Goal: Find specific page/section: Find specific page/section

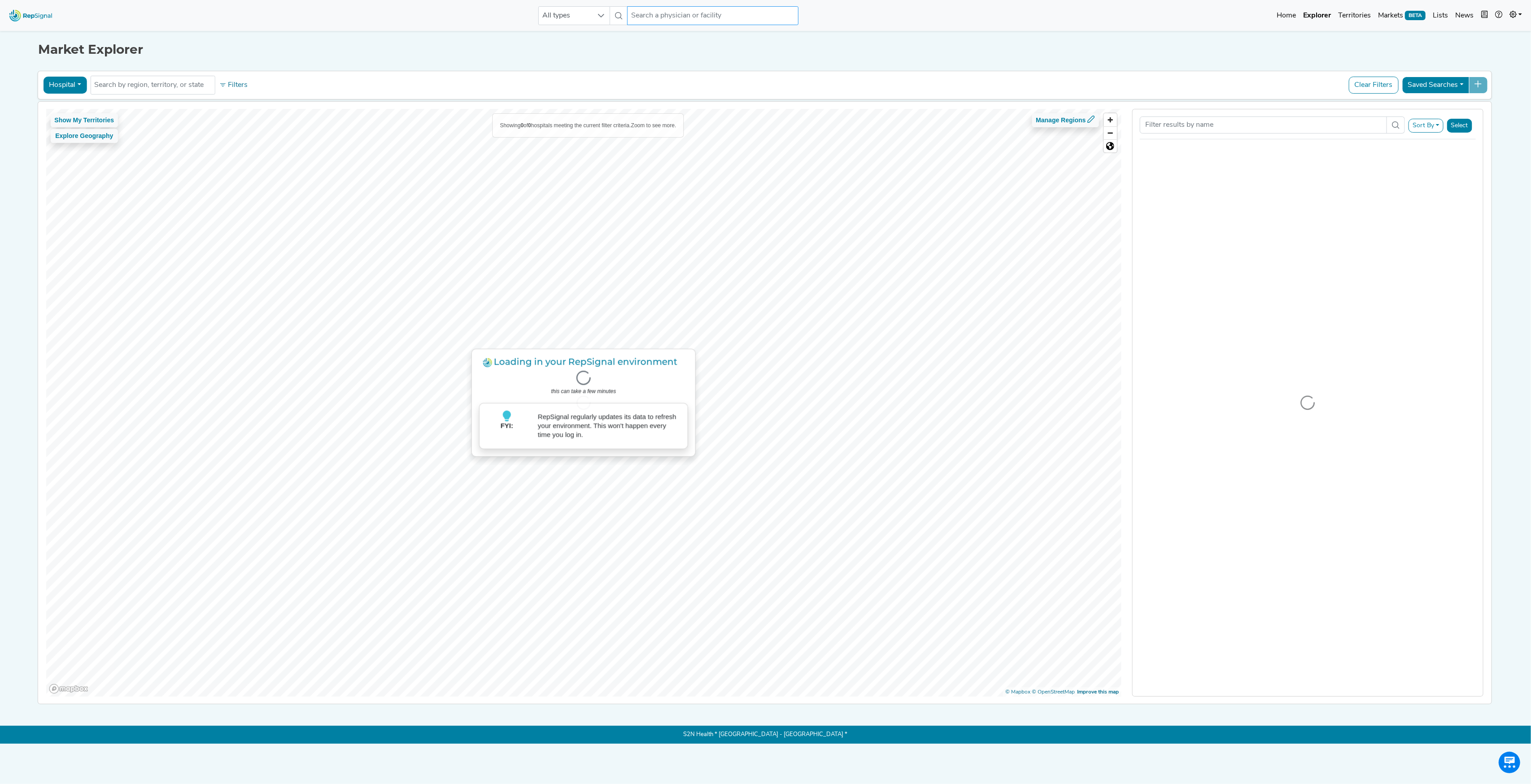
click at [695, 9] on input "text" at bounding box center [712, 16] width 171 height 19
type input "m"
click at [661, 17] on input "[PERSON_NAME]" at bounding box center [712, 16] width 171 height 19
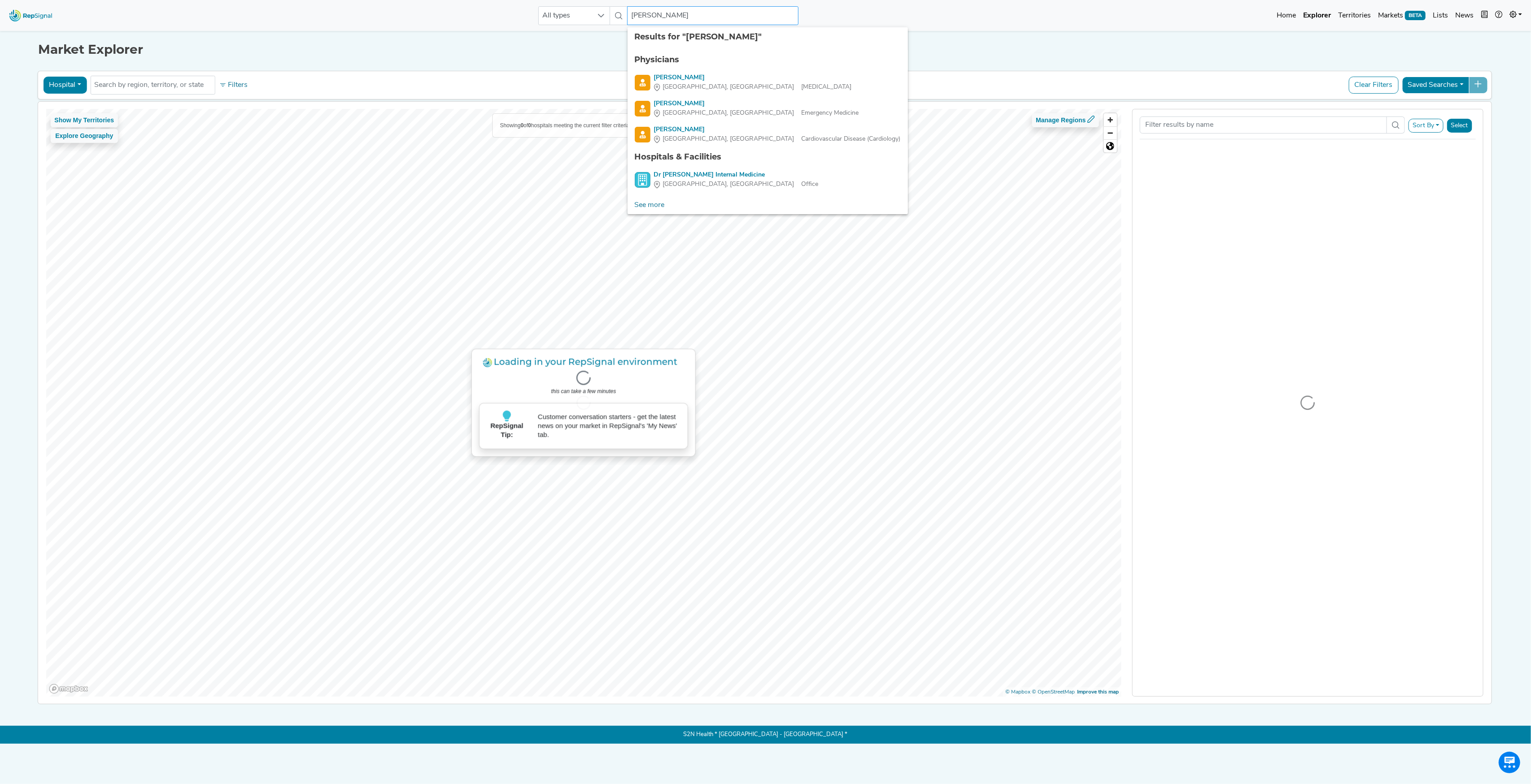
click at [661, 17] on input "[PERSON_NAME]" at bounding box center [712, 16] width 171 height 19
paste input "[PERSON_NAME]"
type input "[PERSON_NAME] [PERSON_NAME]"
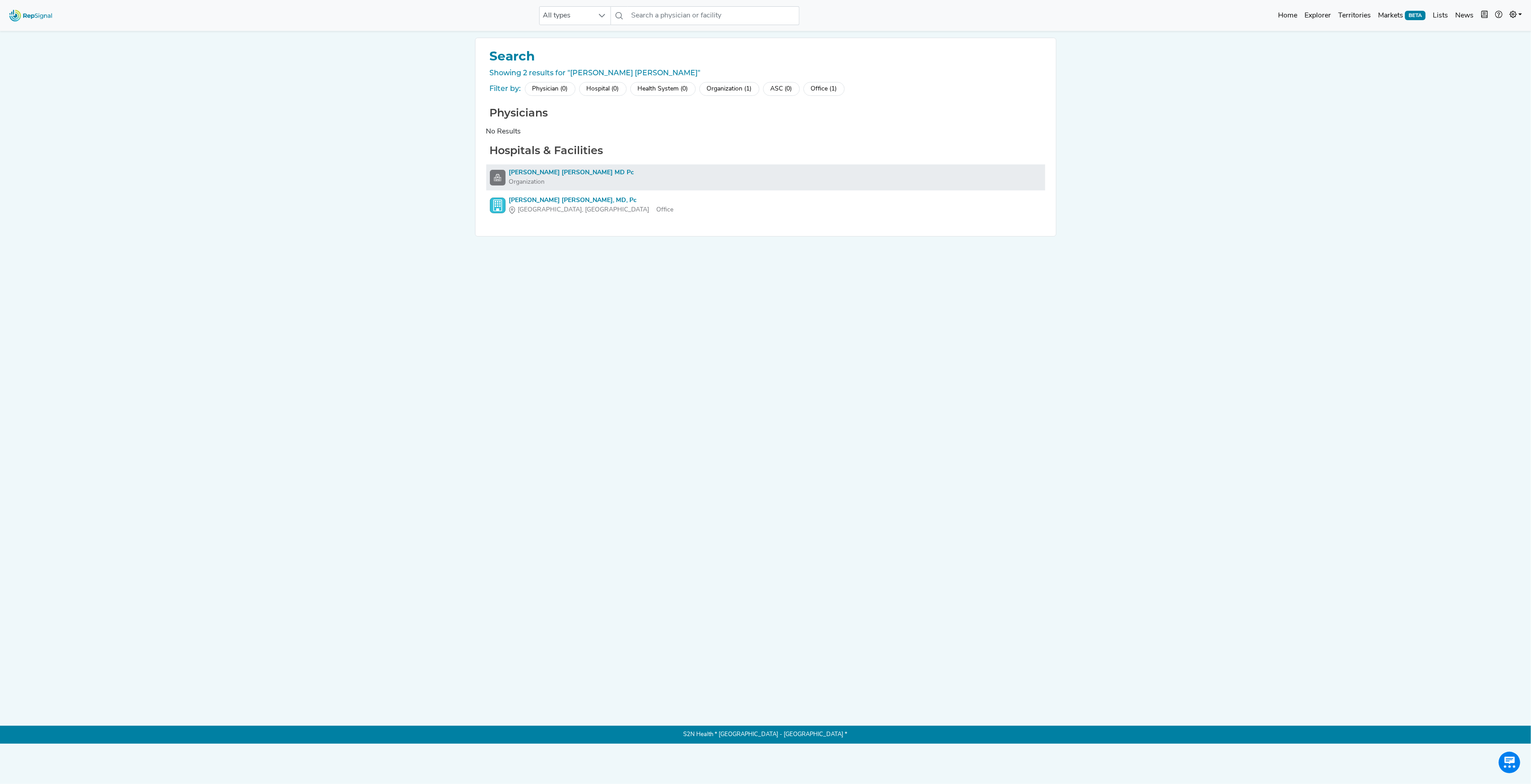
click at [546, 171] on div "[PERSON_NAME] [PERSON_NAME] MD Pc" at bounding box center [572, 173] width 125 height 9
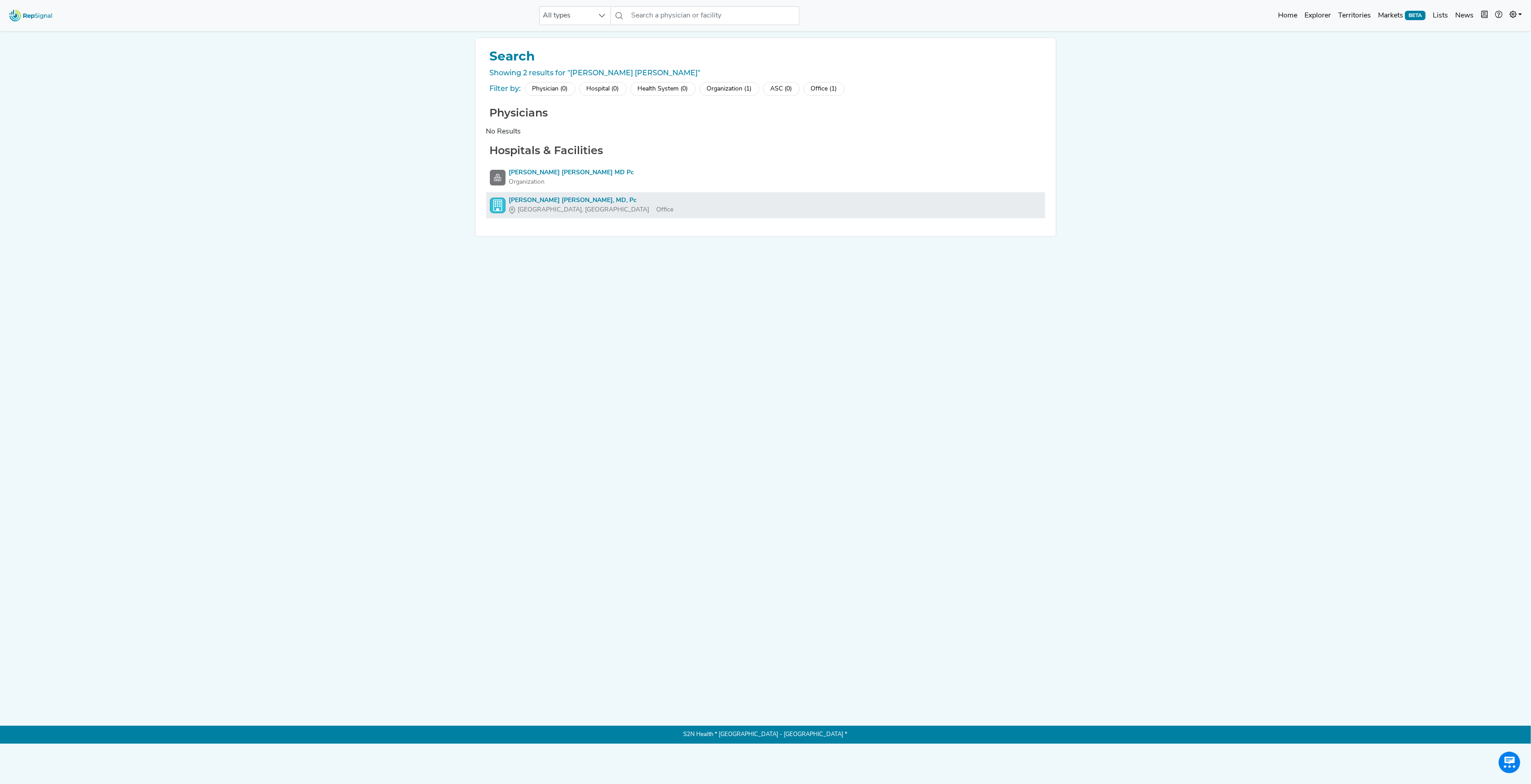
click at [548, 201] on div "[PERSON_NAME] [PERSON_NAME], MD, Pc" at bounding box center [592, 200] width 164 height 9
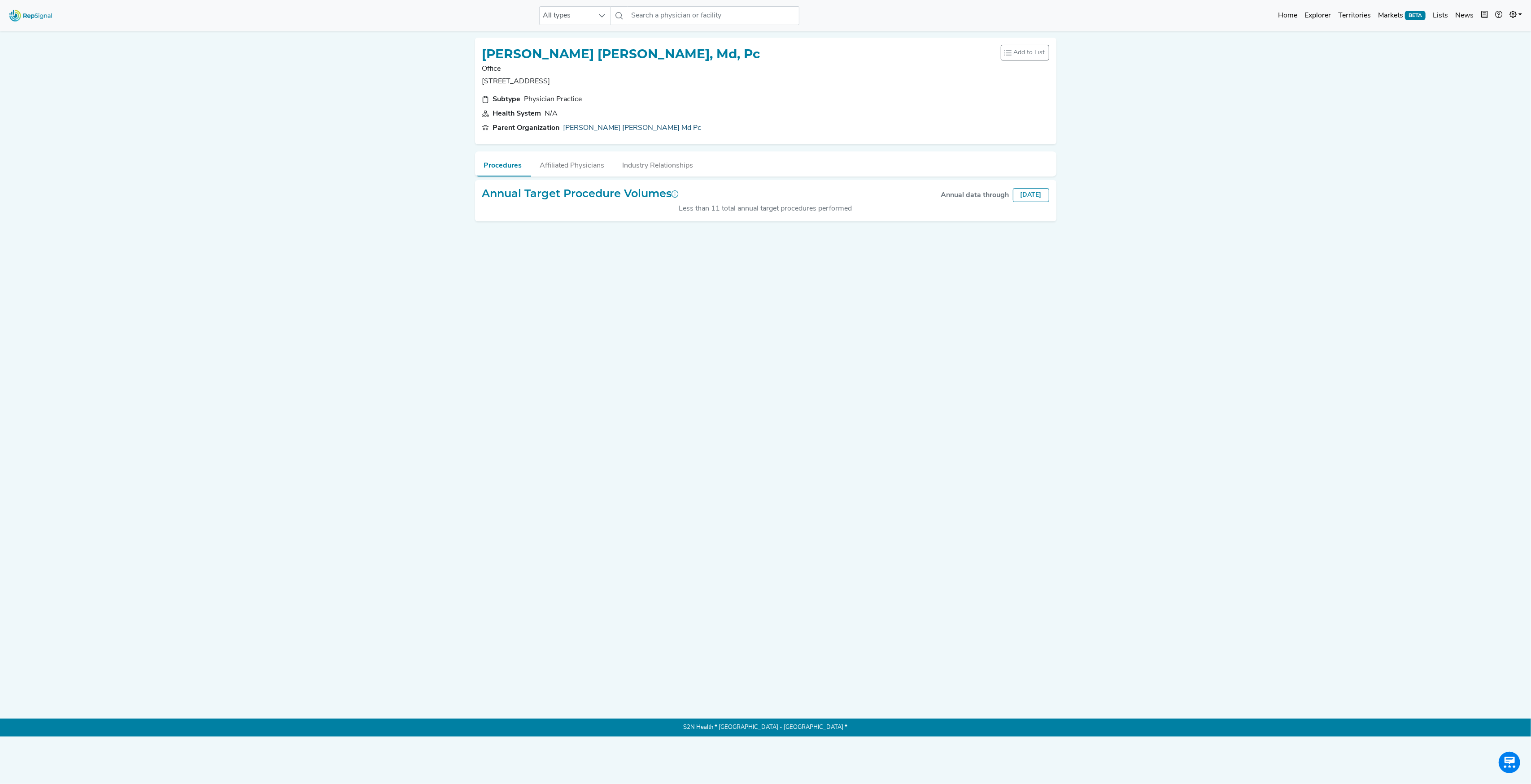
click at [612, 124] on link "[PERSON_NAME] [PERSON_NAME] Md Pc" at bounding box center [632, 128] width 138 height 10
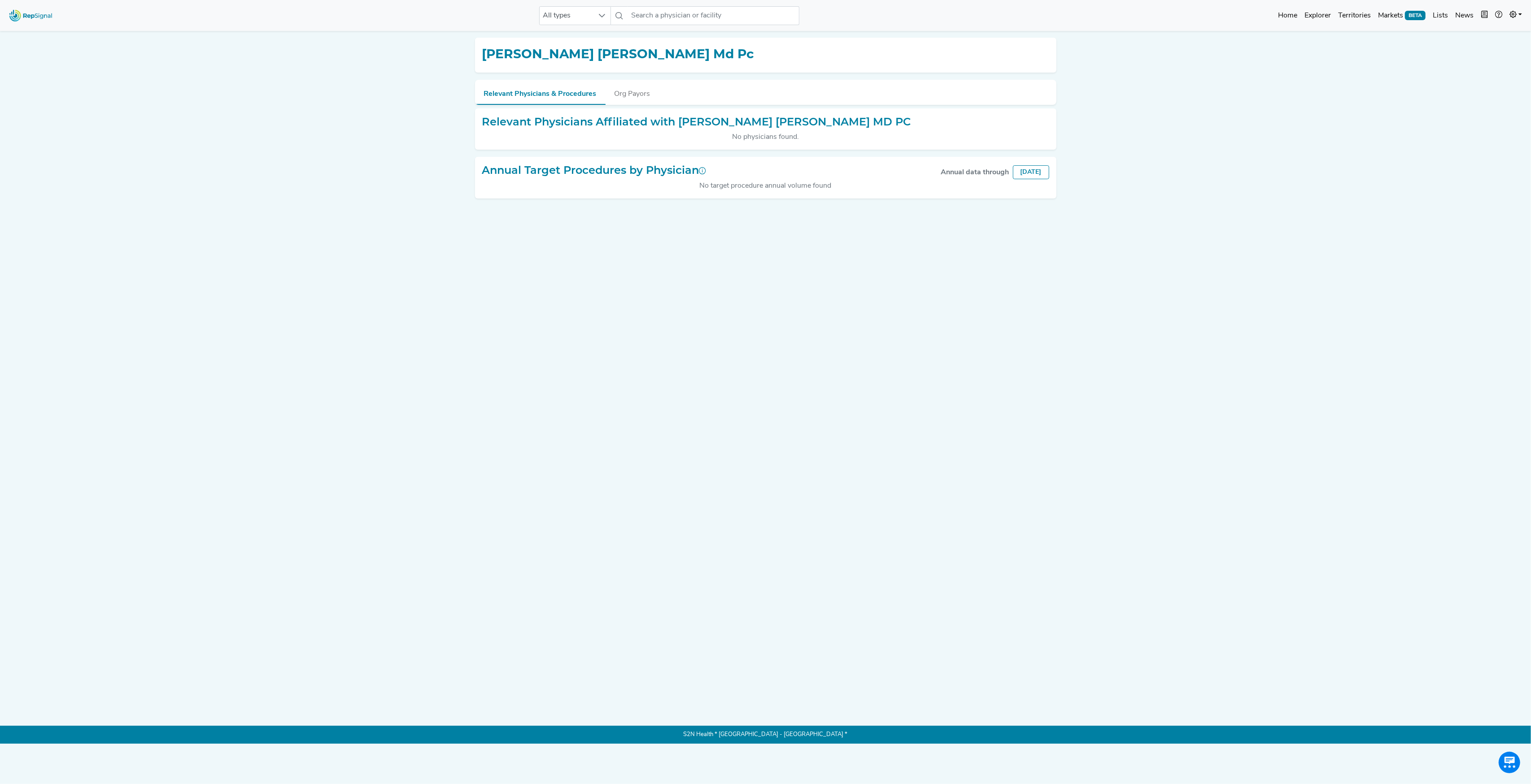
click at [35, 16] on img at bounding box center [31, 15] width 51 height 19
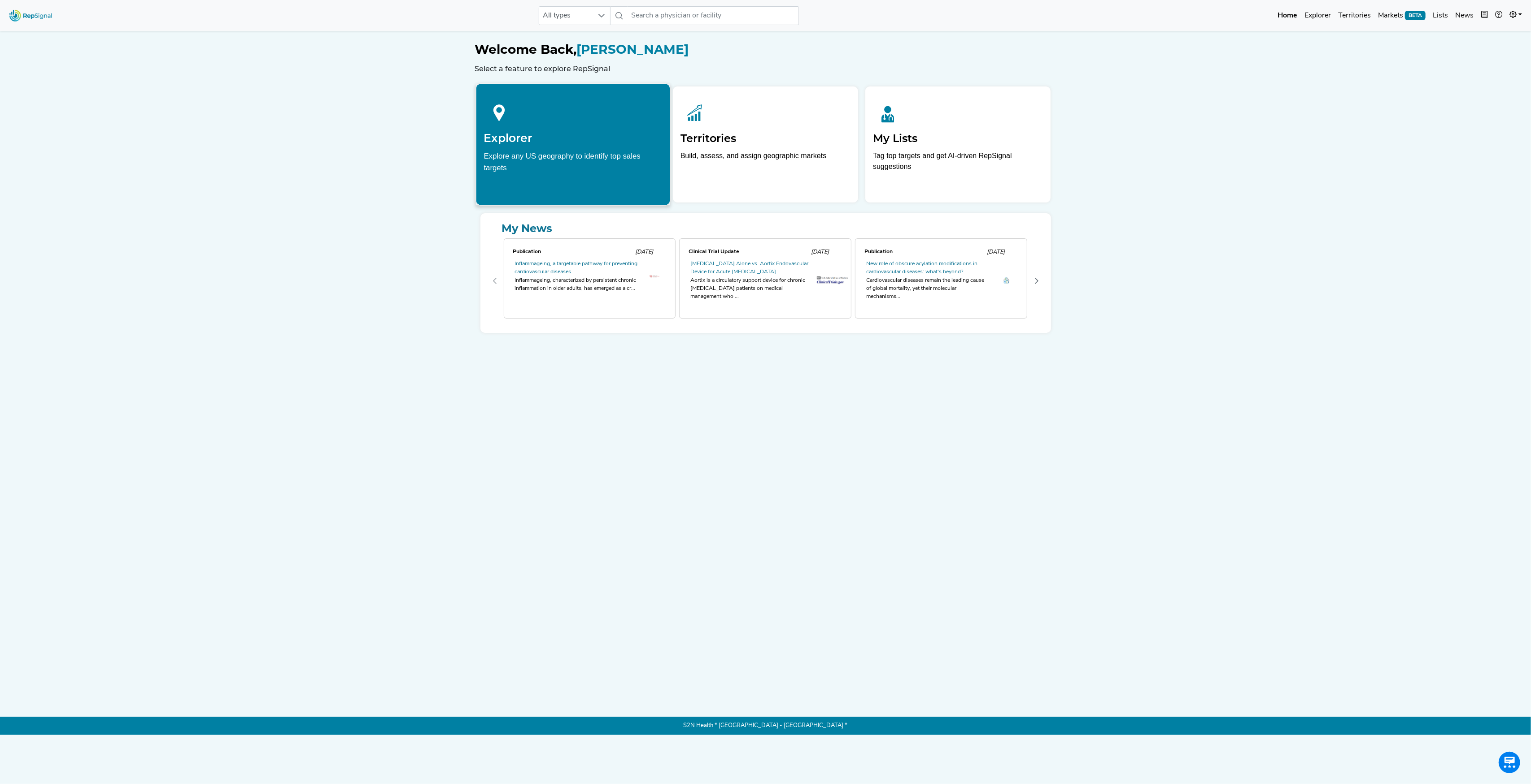
click at [599, 134] on h2 "Explorer" at bounding box center [573, 138] width 179 height 13
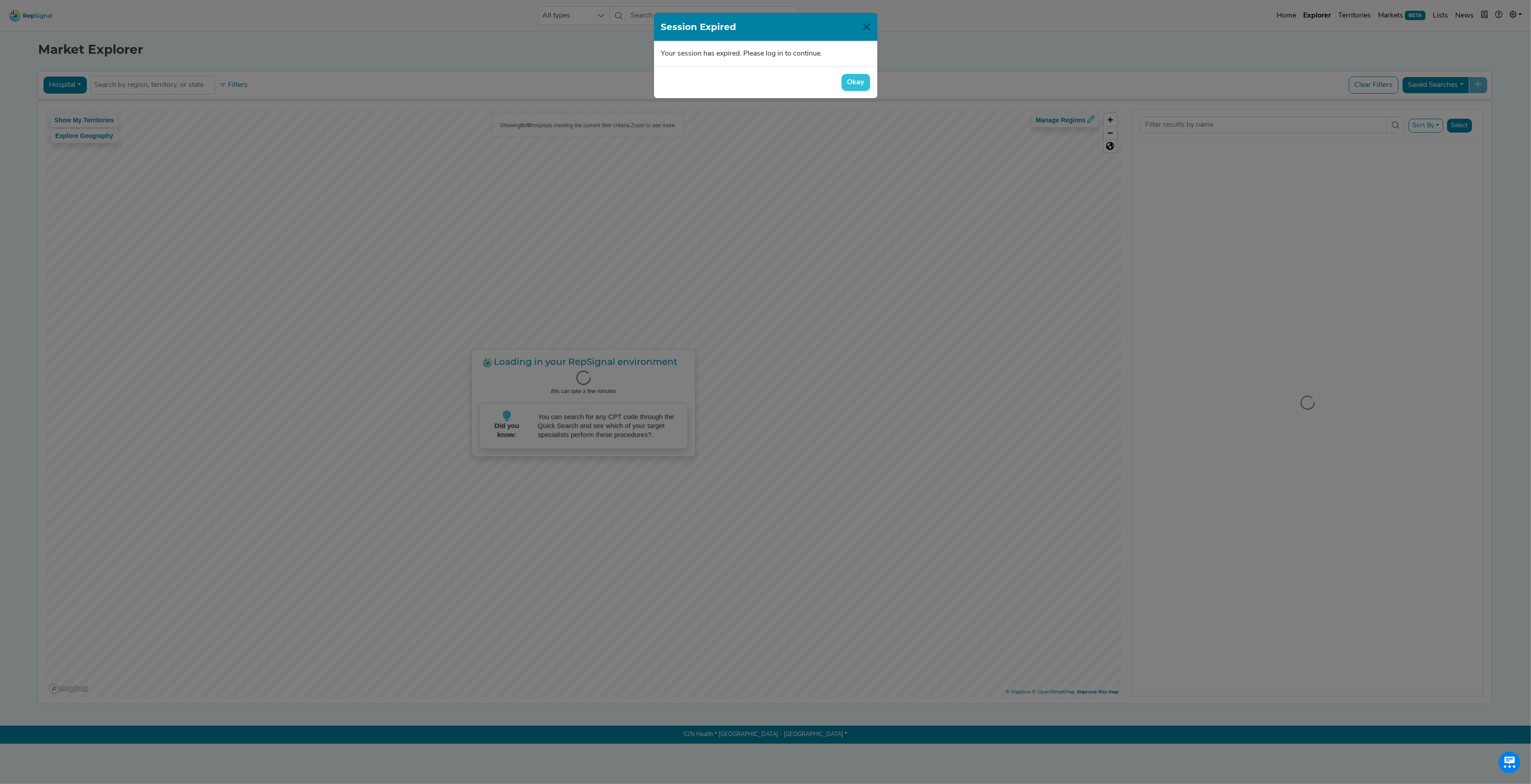
click at [854, 79] on button "Okay" at bounding box center [855, 82] width 28 height 17
